Goal: Communication & Community: Ask a question

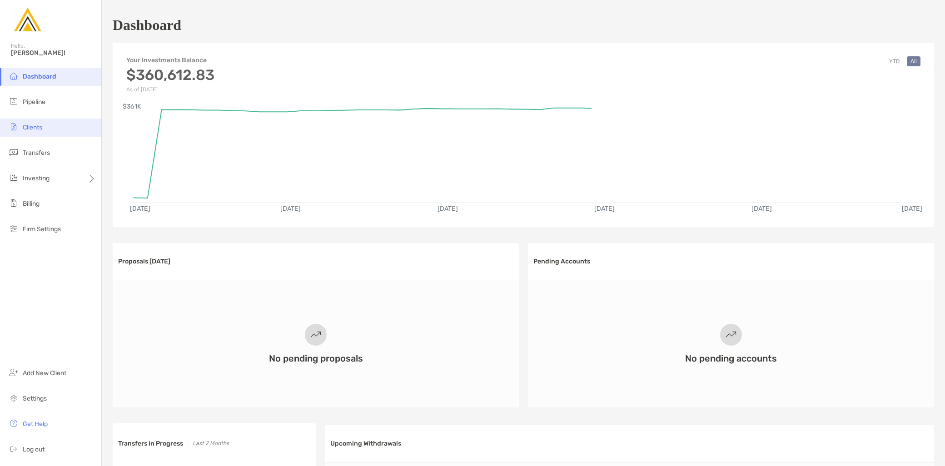
click at [63, 130] on li "Clients" at bounding box center [50, 128] width 101 height 18
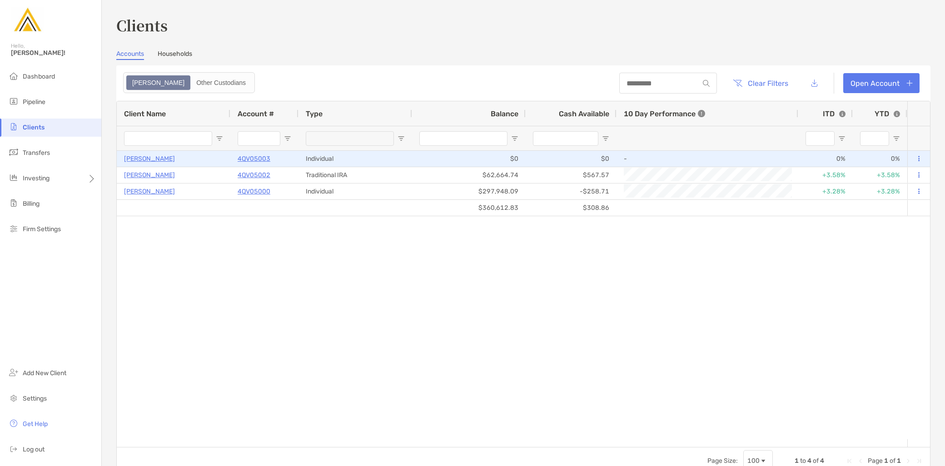
click at [168, 160] on p "[PERSON_NAME]" at bounding box center [149, 158] width 51 height 11
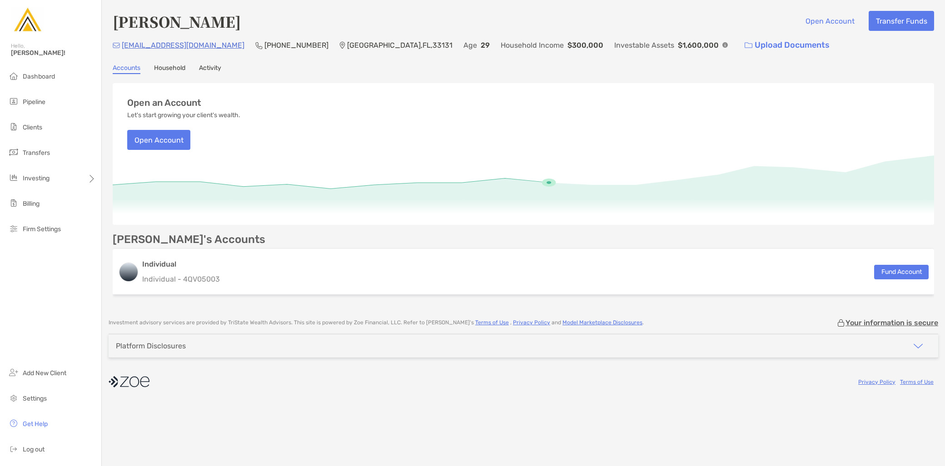
click at [215, 70] on link "Activity" at bounding box center [210, 69] width 22 height 10
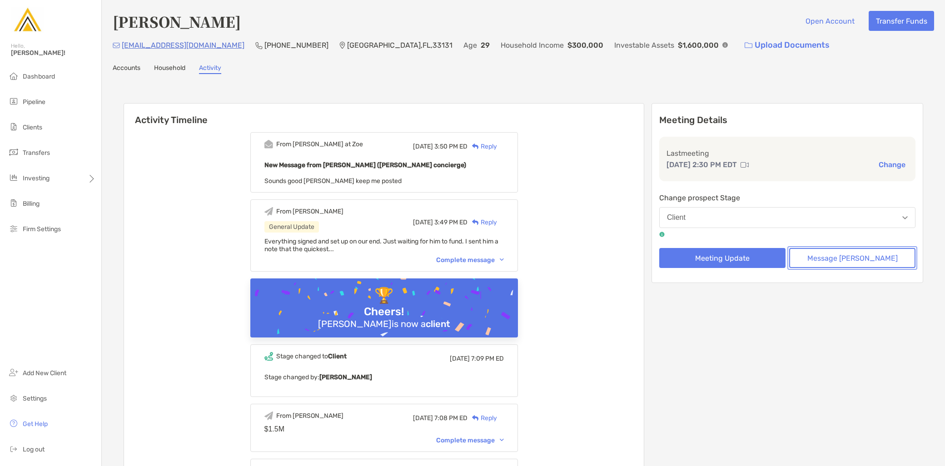
click at [856, 263] on button "Message [PERSON_NAME]" at bounding box center [852, 258] width 126 height 20
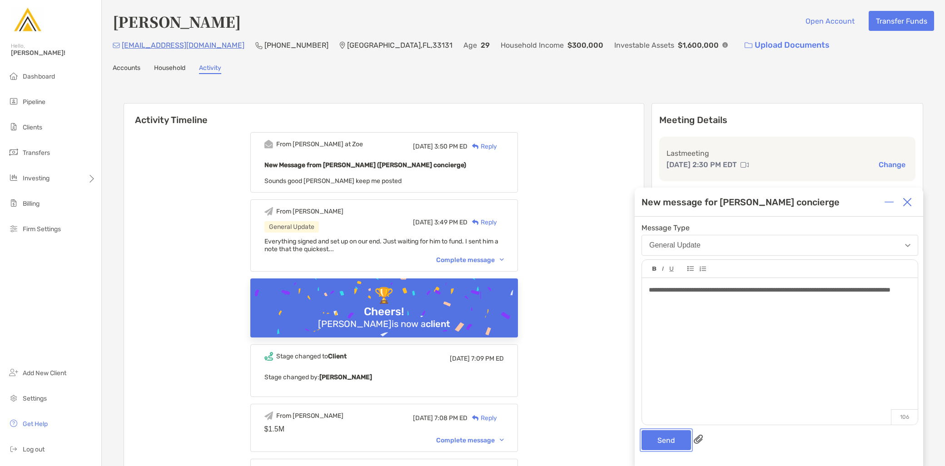
click at [671, 441] on button "Send" at bounding box center [667, 440] width 50 height 20
